Goal: Information Seeking & Learning: Learn about a topic

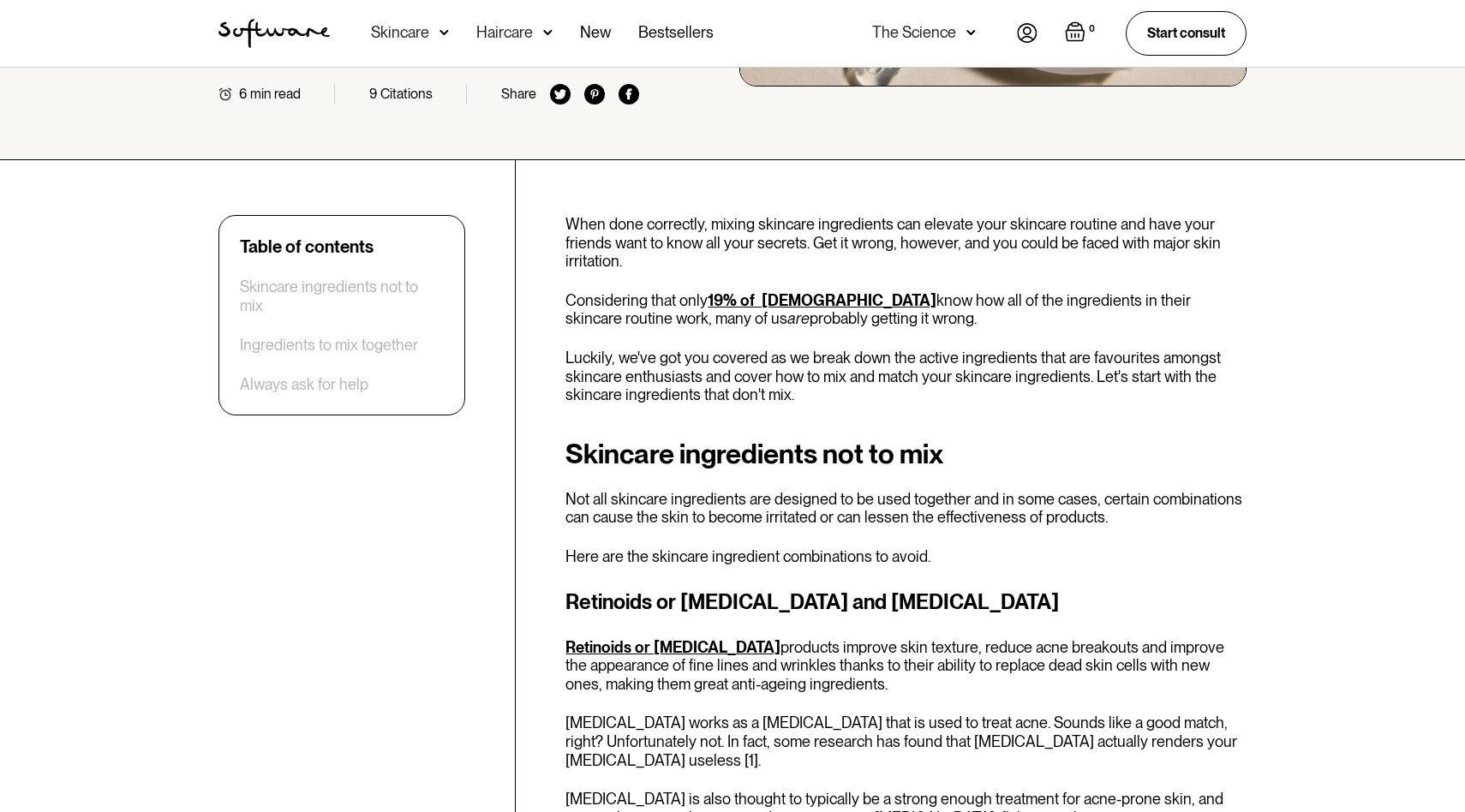
scroll to position [411, 0]
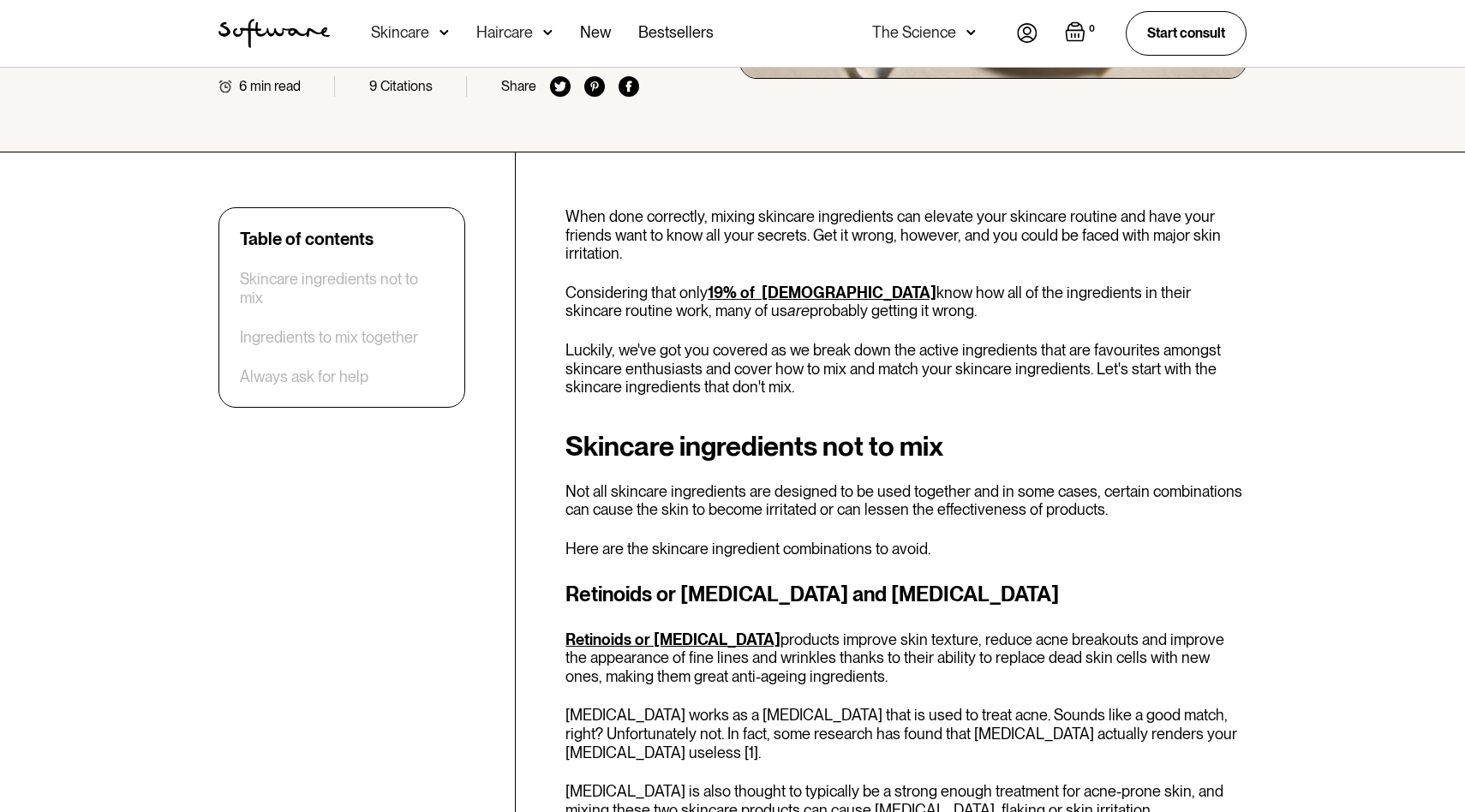
click at [804, 363] on p "Luckily, we've got you covered as we break down the active ingredients that are…" at bounding box center [905, 369] width 681 height 56
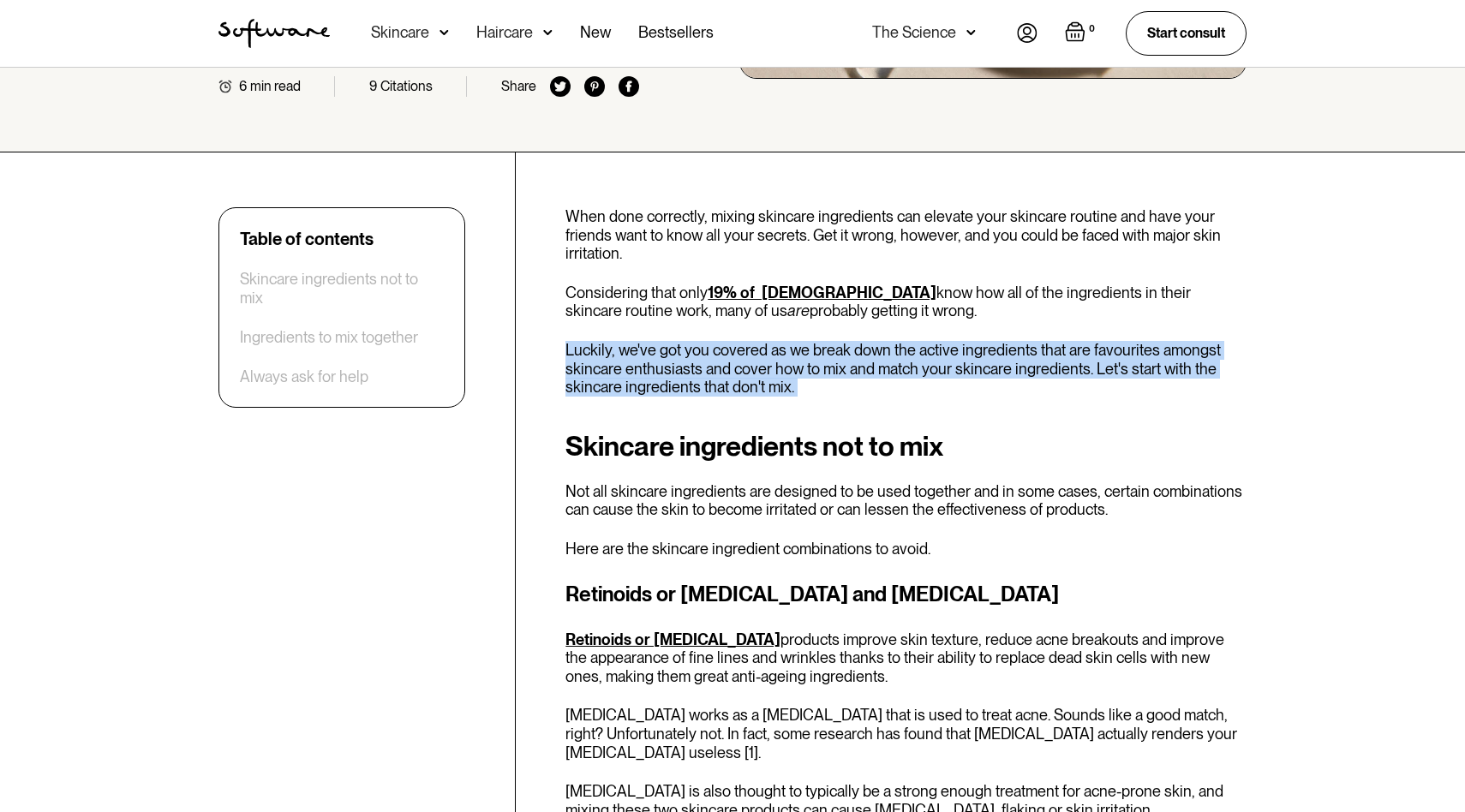
click at [804, 363] on p "Luckily, we've got you covered as we break down the active ingredients that are…" at bounding box center [905, 369] width 681 height 56
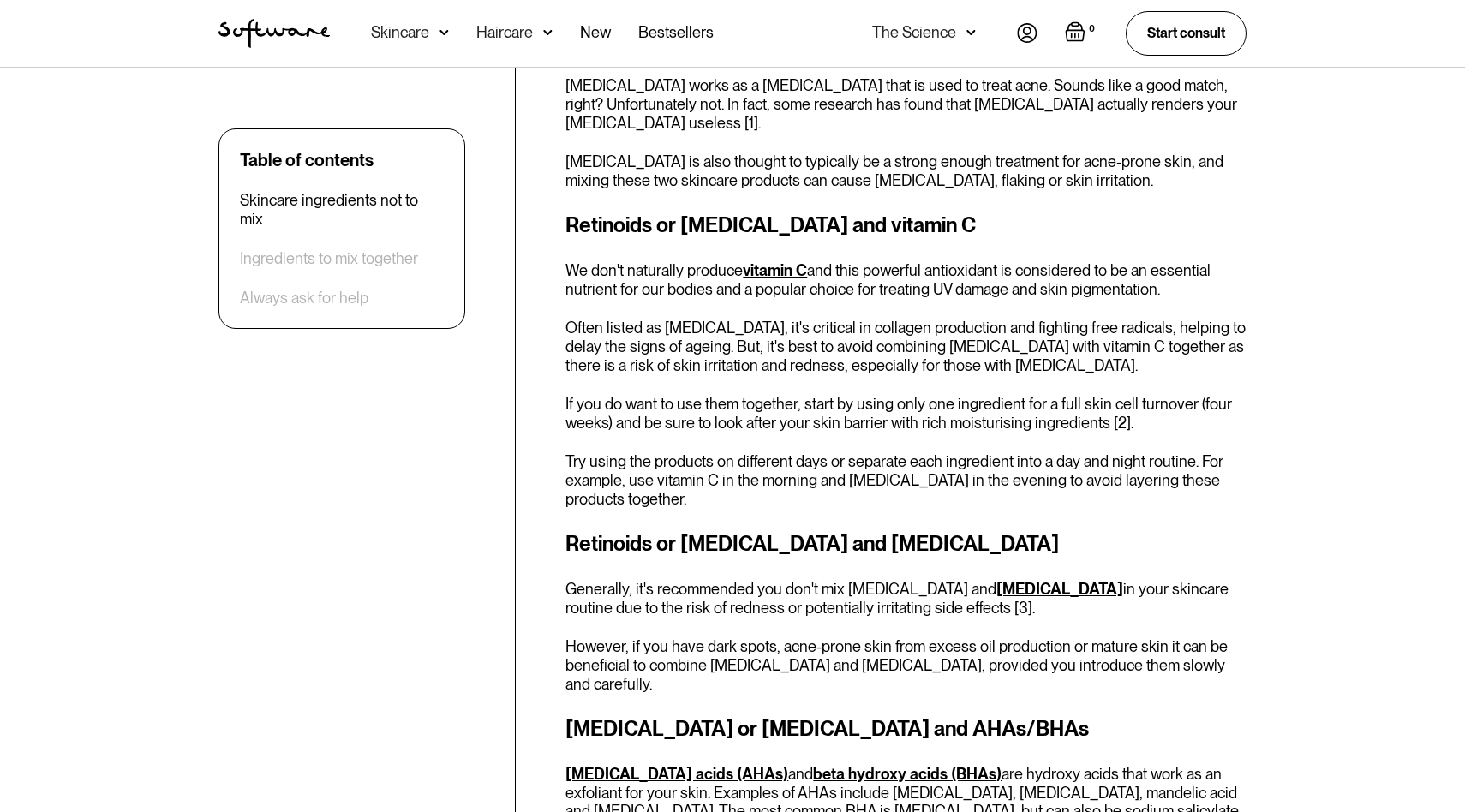
scroll to position [1038, 0]
click at [881, 270] on p "We don't naturally produce vitamin C and this powerful antioxidant is considere…" at bounding box center [905, 280] width 681 height 36
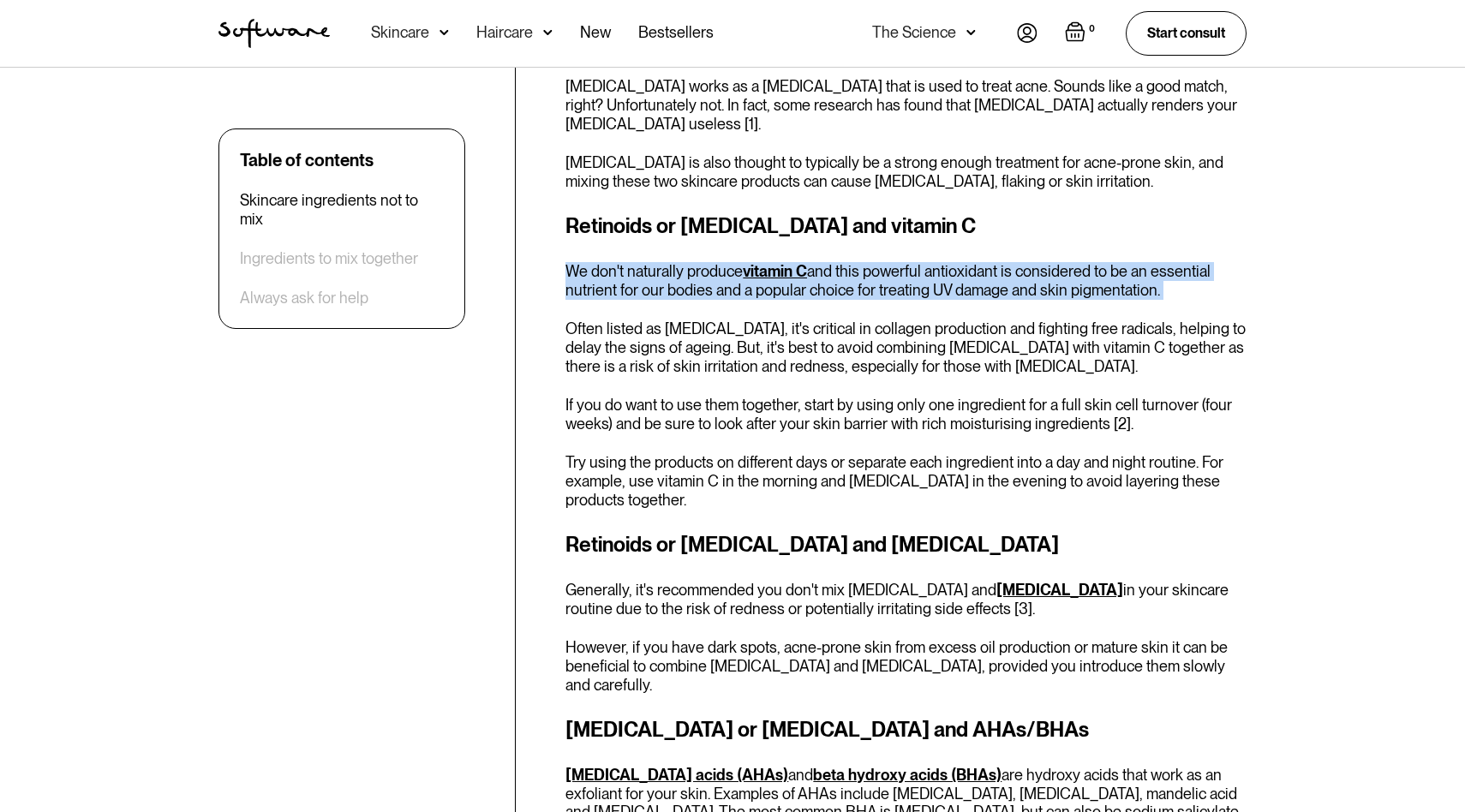
click at [881, 270] on p "We don't naturally produce vitamin C and this powerful antioxidant is considere…" at bounding box center [905, 280] width 681 height 36
click at [881, 301] on div "Retinoids or [MEDICAL_DATA] and vitamin C We don't naturally produce vitamin C …" at bounding box center [905, 359] width 681 height 298
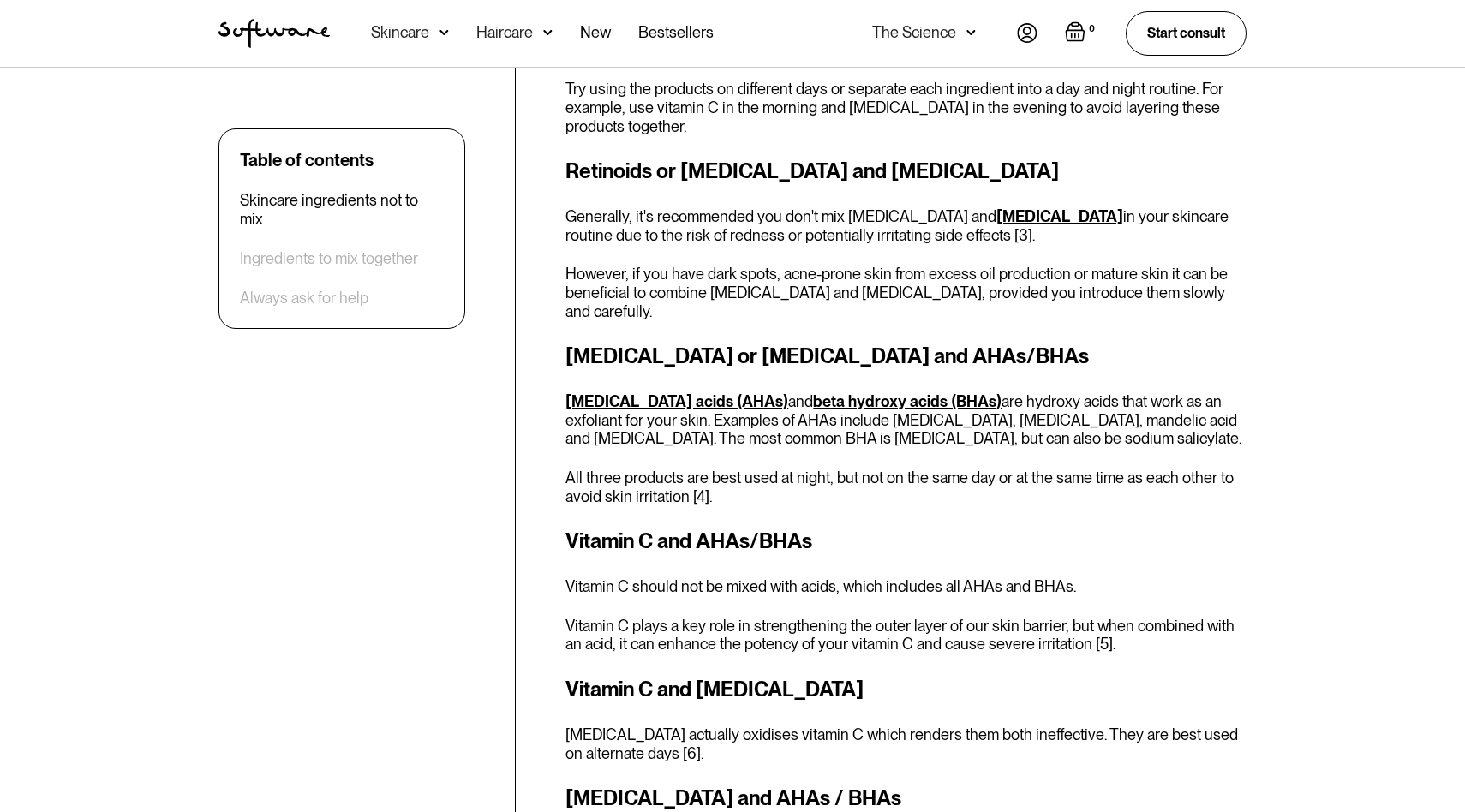
scroll to position [1413, 0]
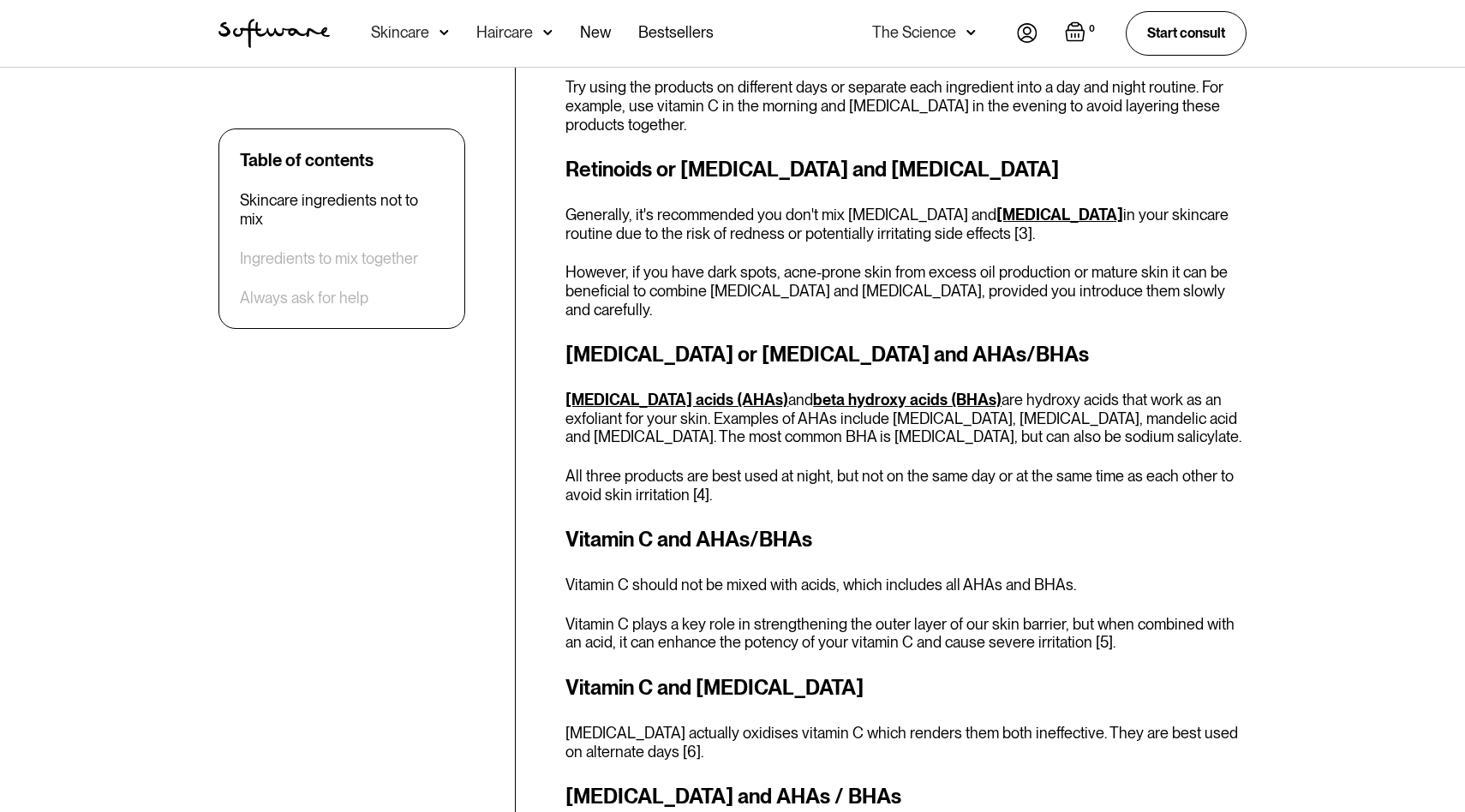
click at [845, 220] on p "Generally, it's recommended you don't mix [MEDICAL_DATA] and [MEDICAL_DATA] in …" at bounding box center [905, 224] width 681 height 36
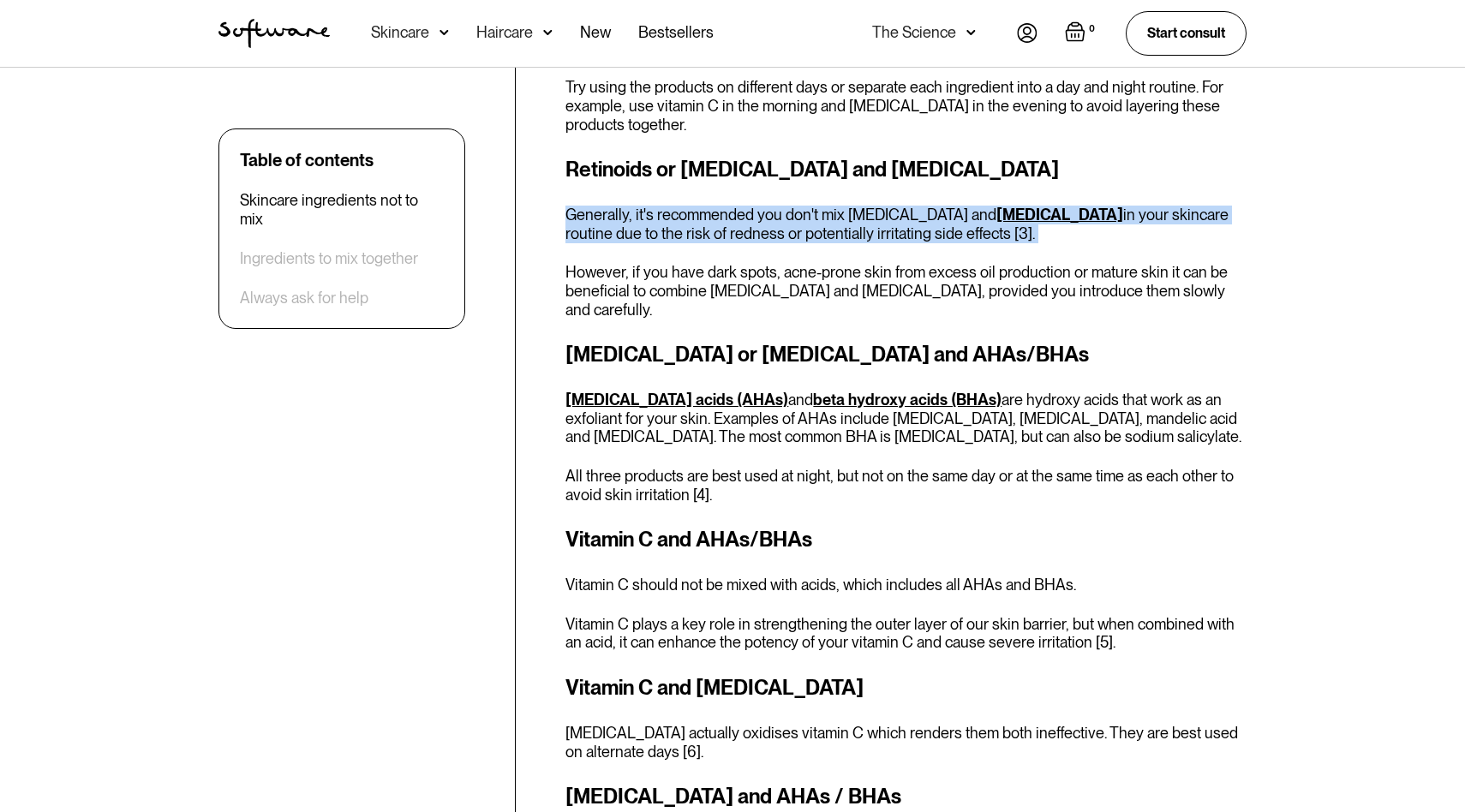
click at [845, 220] on p "Generally, it's recommended you don't mix [MEDICAL_DATA] and [MEDICAL_DATA] in …" at bounding box center [905, 224] width 681 height 36
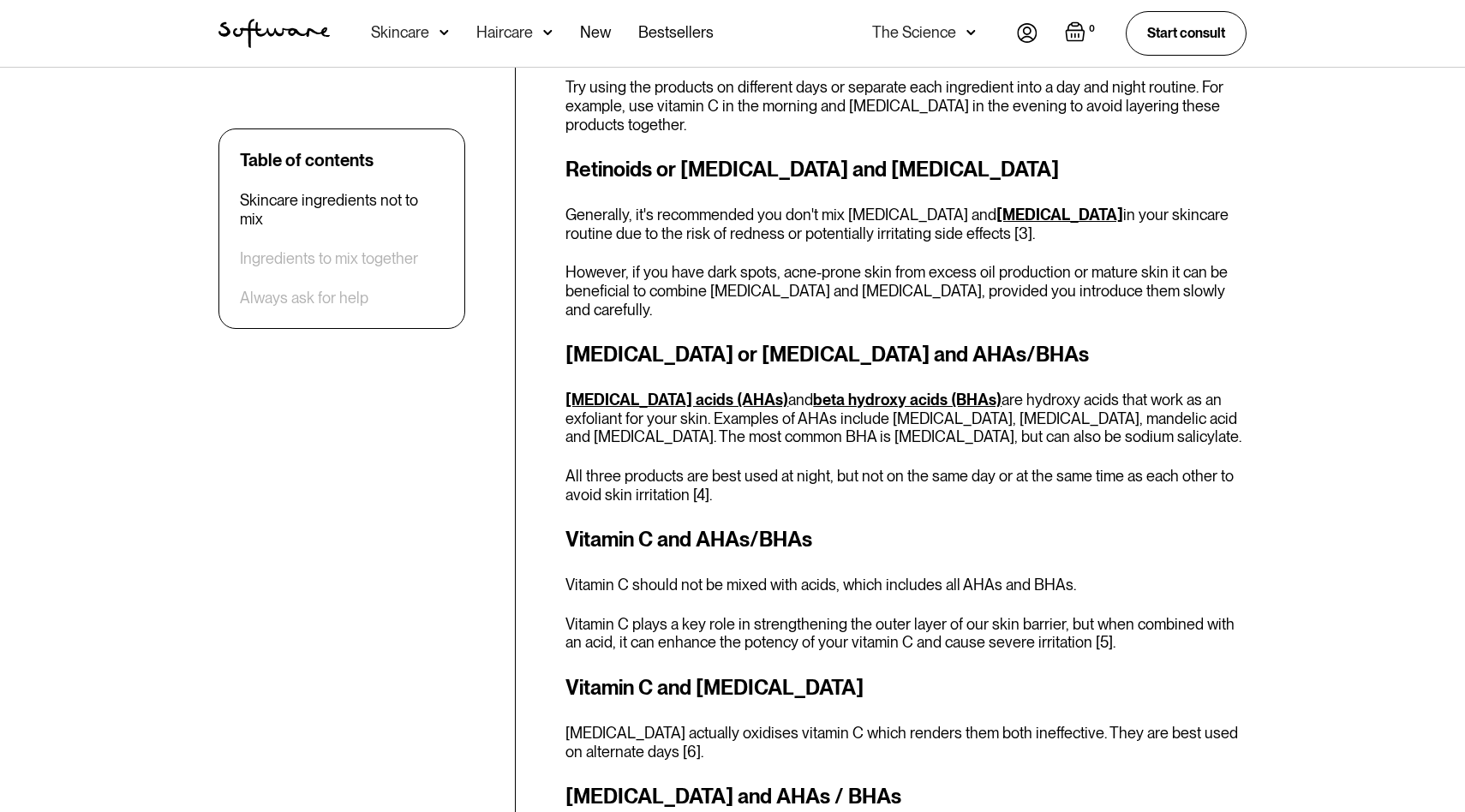
click at [845, 284] on p "However, if you have dark spots, acne-prone skin from excess oil production or …" at bounding box center [905, 290] width 681 height 56
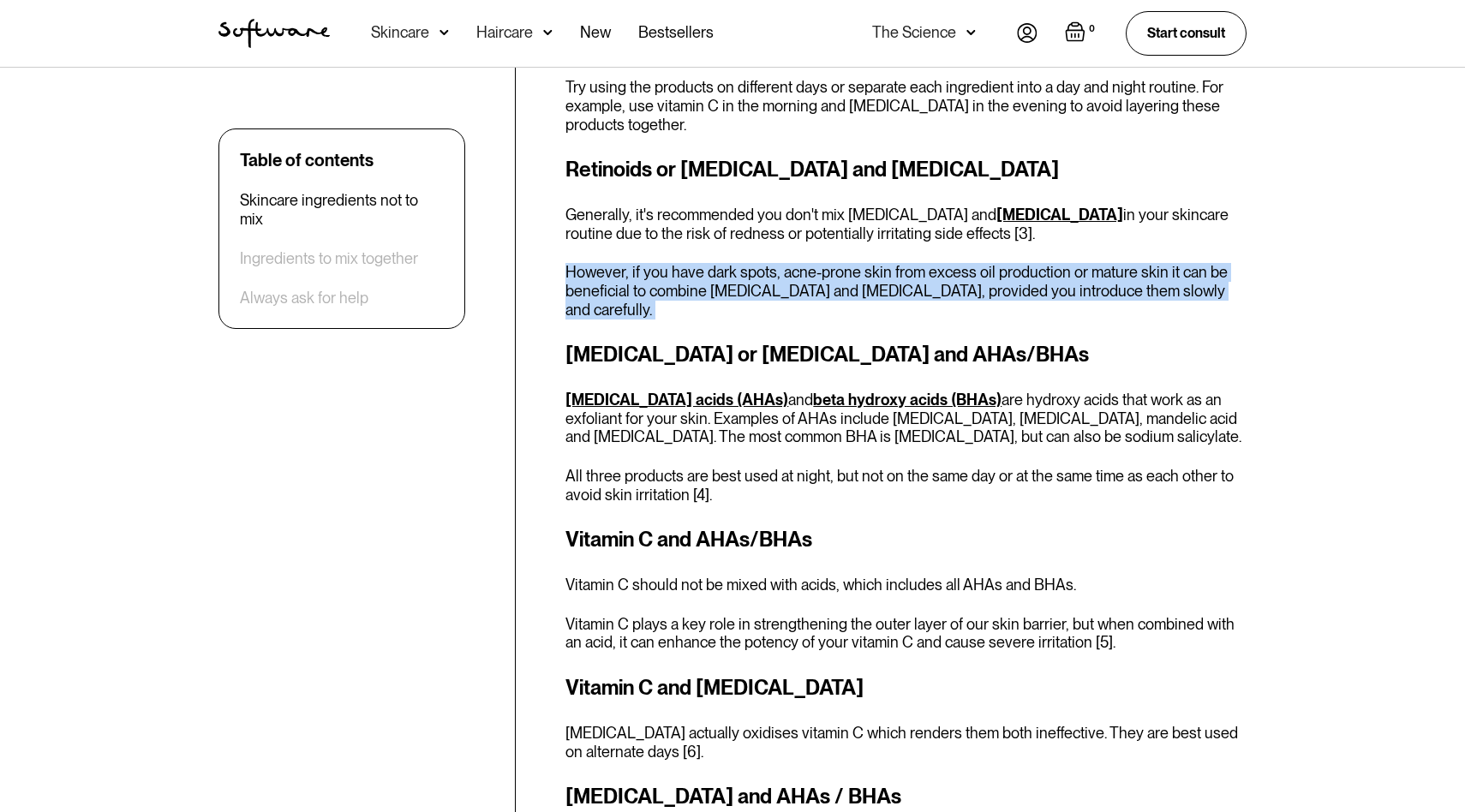
click at [845, 284] on p "However, if you have dark spots, acne-prone skin from excess oil production or …" at bounding box center [905, 290] width 681 height 56
click at [845, 303] on div "Skincare ingredients not to mix Not all skincare ingredients are designed to be…" at bounding box center [905, 298] width 681 height 1743
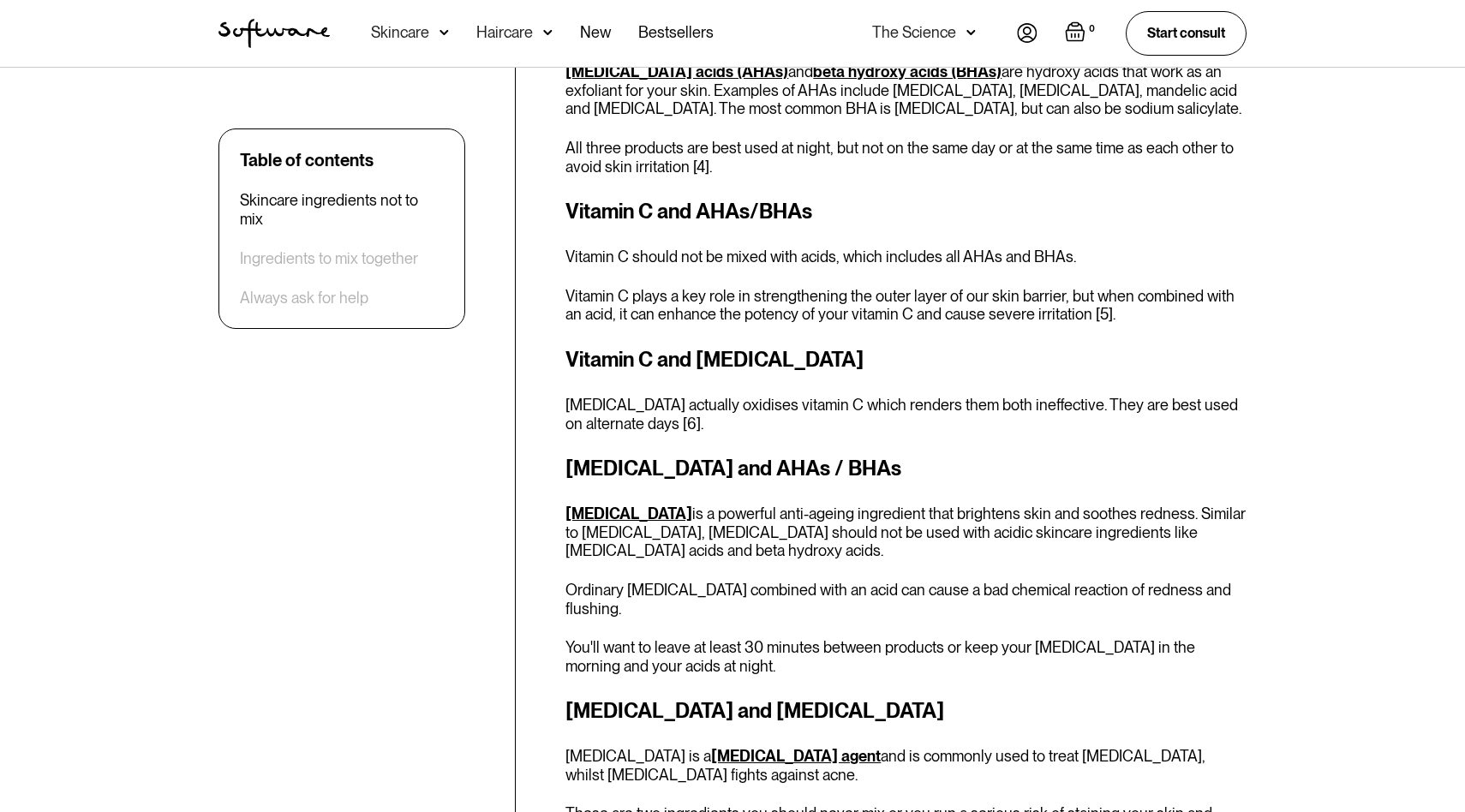
scroll to position [1743, 0]
click at [821, 246] on p "Vitamin C should not be mixed with acids, which includes all AHAs and BHAs." at bounding box center [905, 255] width 681 height 19
click at [828, 286] on p "Vitamin C plays a key role in strengthening the outer layer of our skin barrier…" at bounding box center [905, 304] width 681 height 36
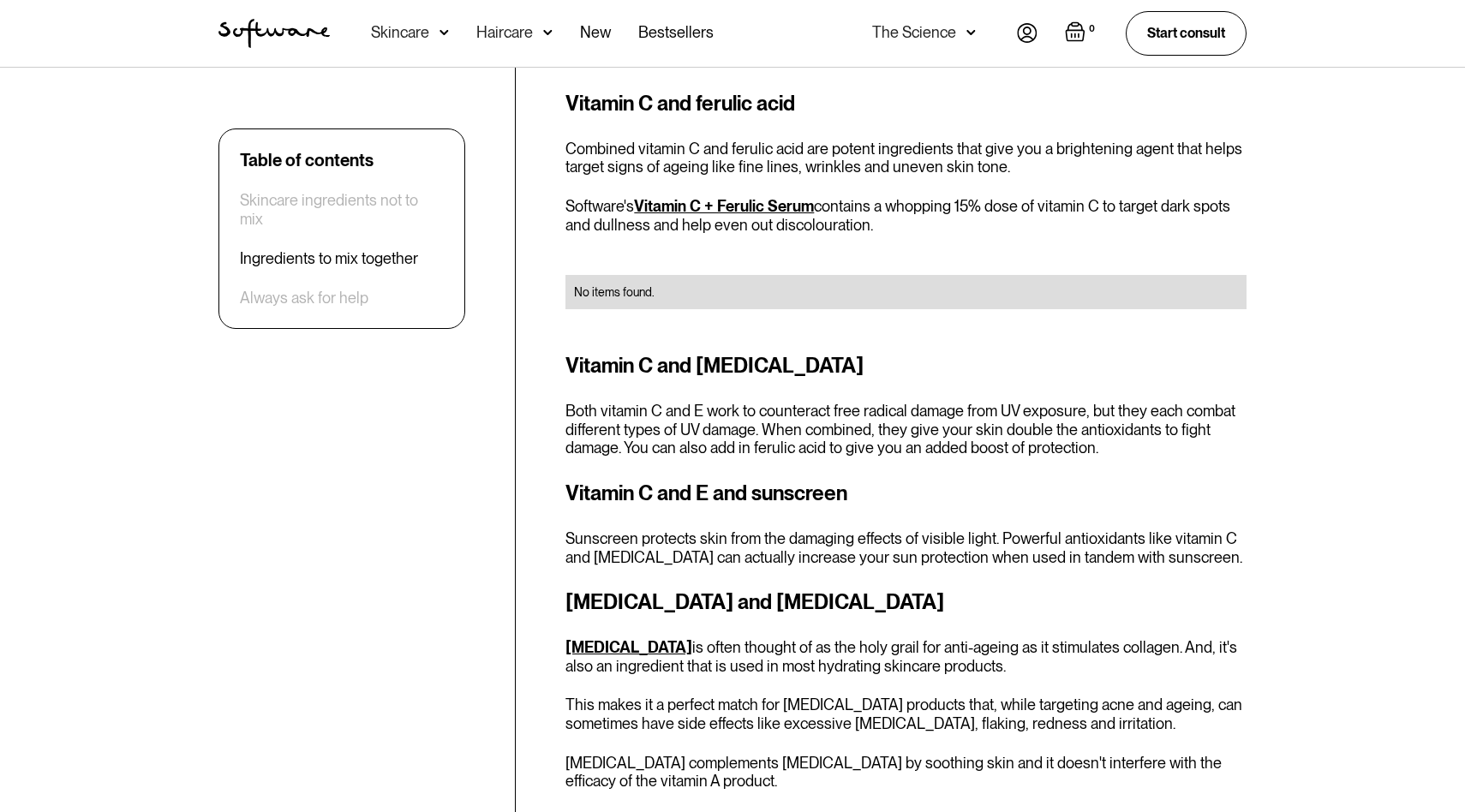
scroll to position [2679, 0]
